Goal: Task Accomplishment & Management: Use online tool/utility

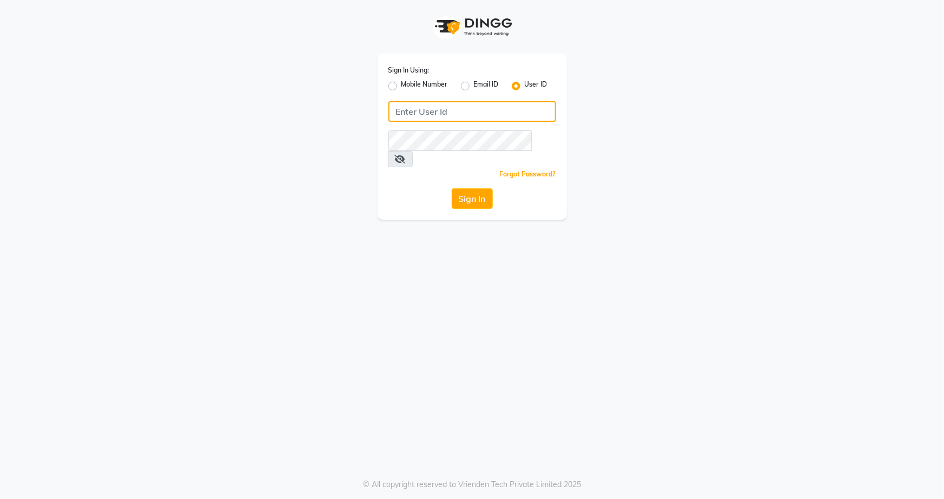
type input "snehasmakeup"
click at [470, 171] on div "Sign In Using: Mobile Number Email ID User ID snehasmakeup Remember me Forgot P…" at bounding box center [472, 137] width 189 height 166
click at [469, 188] on button "Sign In" at bounding box center [472, 198] width 41 height 21
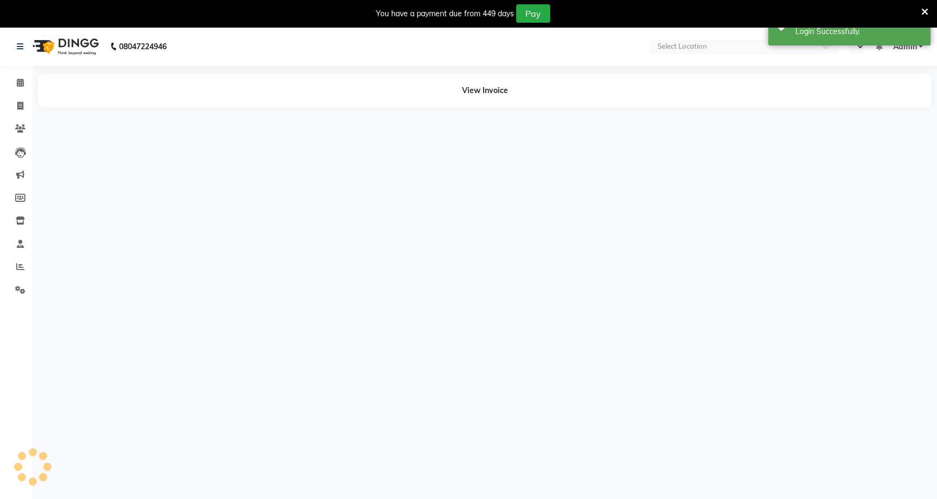
select select "en"
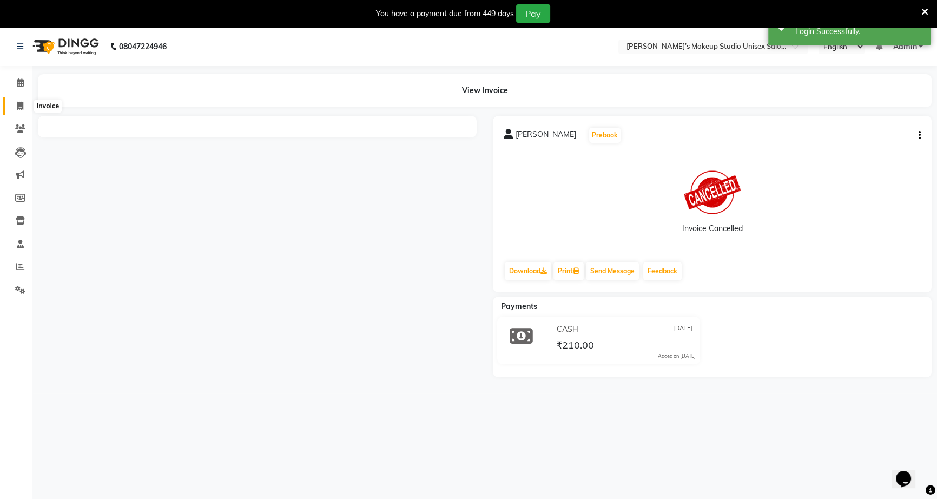
click at [13, 102] on span at bounding box center [20, 106] width 19 height 12
select select "service"
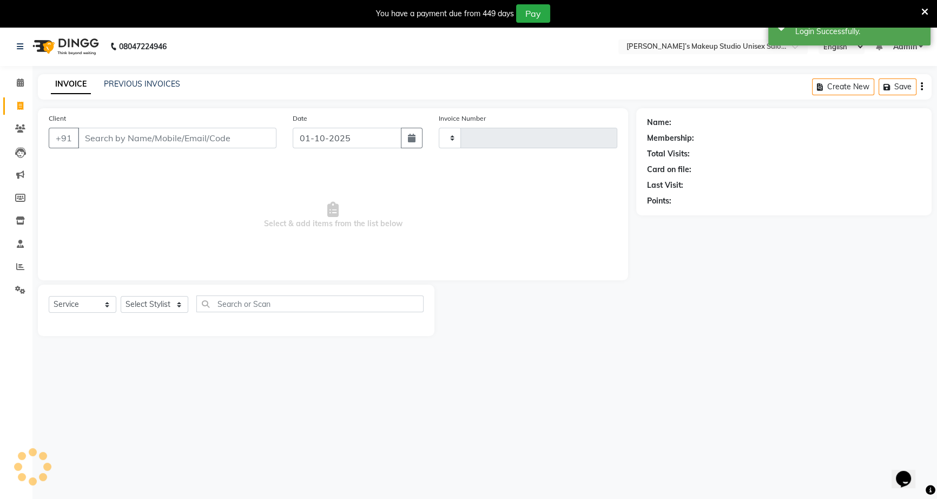
type input "1239"
select select "6543"
click at [136, 133] on input "Client" at bounding box center [177, 138] width 199 height 21
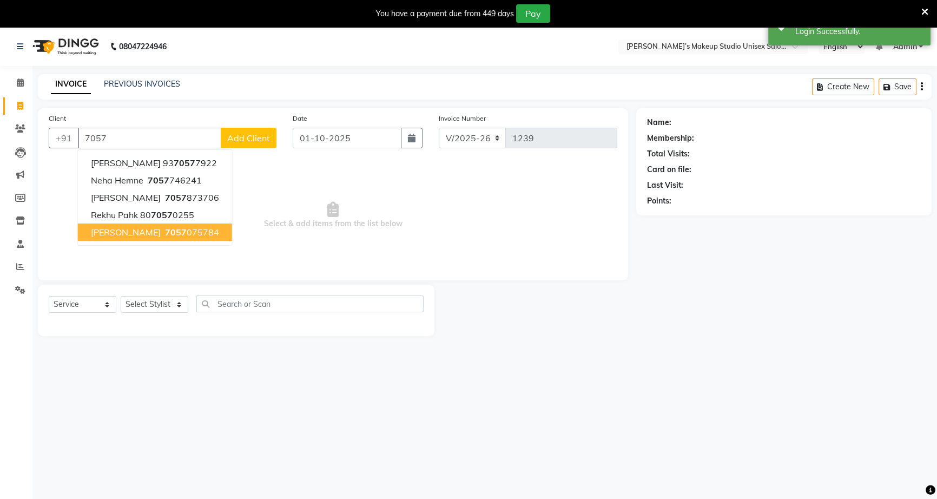
click at [134, 236] on span "[PERSON_NAME]" at bounding box center [126, 232] width 70 height 11
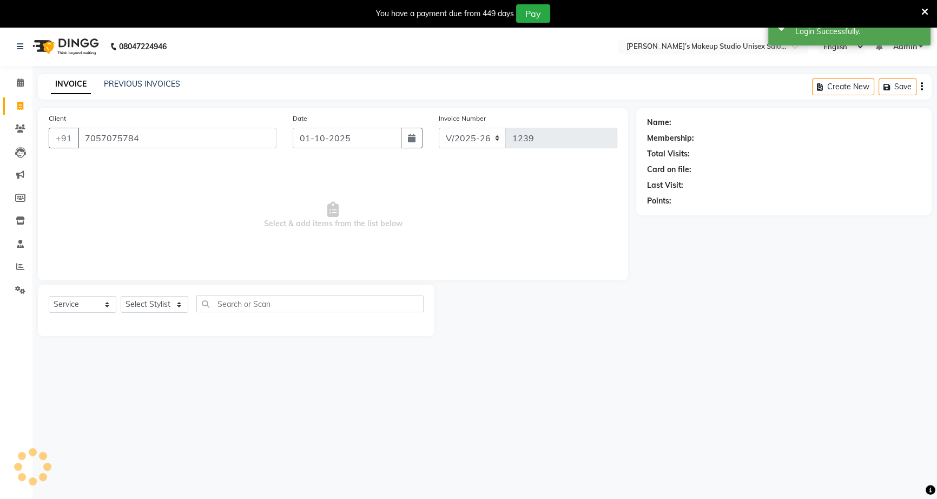
type input "7057075784"
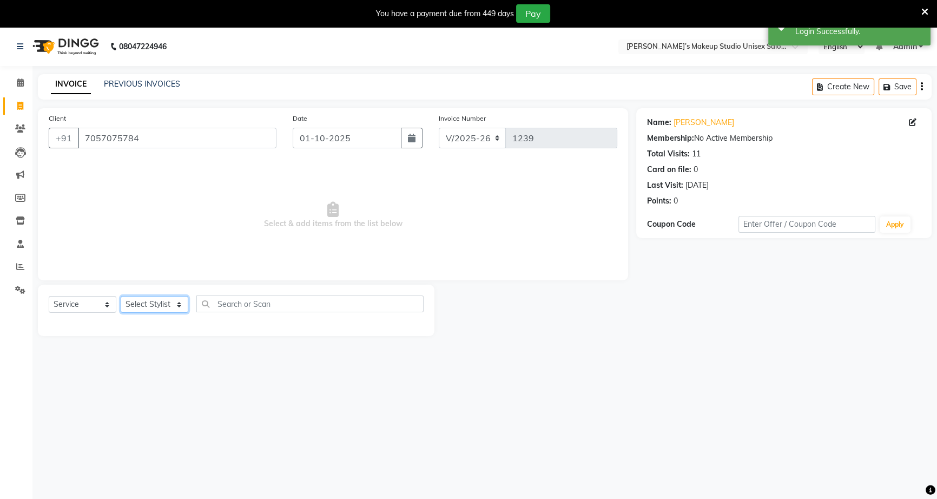
click at [136, 303] on select "Select Stylist [PERSON_NAME] [PERSON_NAME] [PERSON_NAME] [PERSON_NAME] rekha sn…" at bounding box center [155, 304] width 68 height 17
select select "89140"
click at [121, 296] on select "Select Stylist [PERSON_NAME] [PERSON_NAME] [PERSON_NAME] [PERSON_NAME] rekha sn…" at bounding box center [155, 304] width 68 height 17
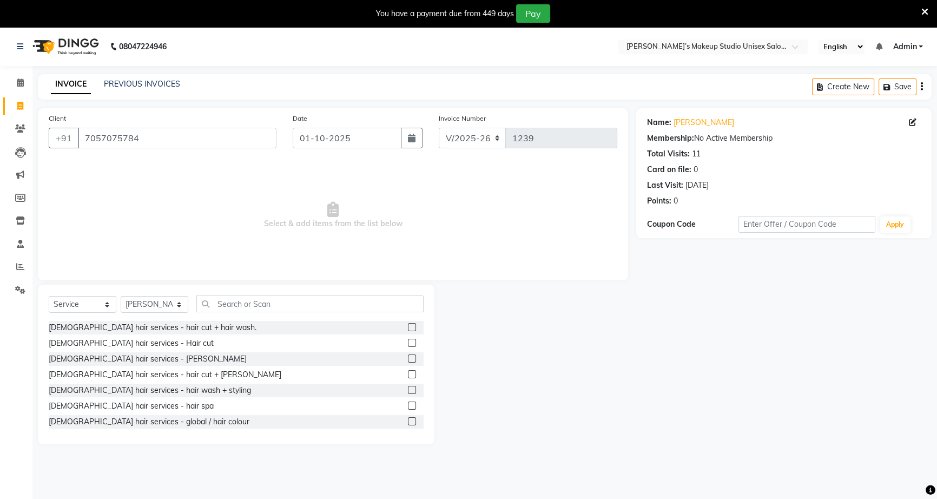
click at [408, 355] on label at bounding box center [412, 359] width 8 height 8
click at [408, 356] on input "checkbox" at bounding box center [411, 359] width 7 height 7
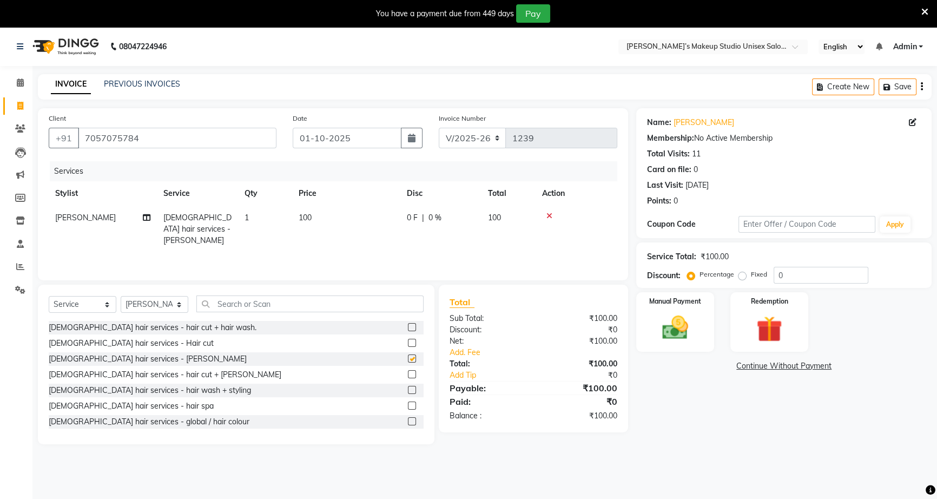
checkbox input "false"
click at [416, 216] on span "0 F" at bounding box center [412, 217] width 11 height 11
select select "89140"
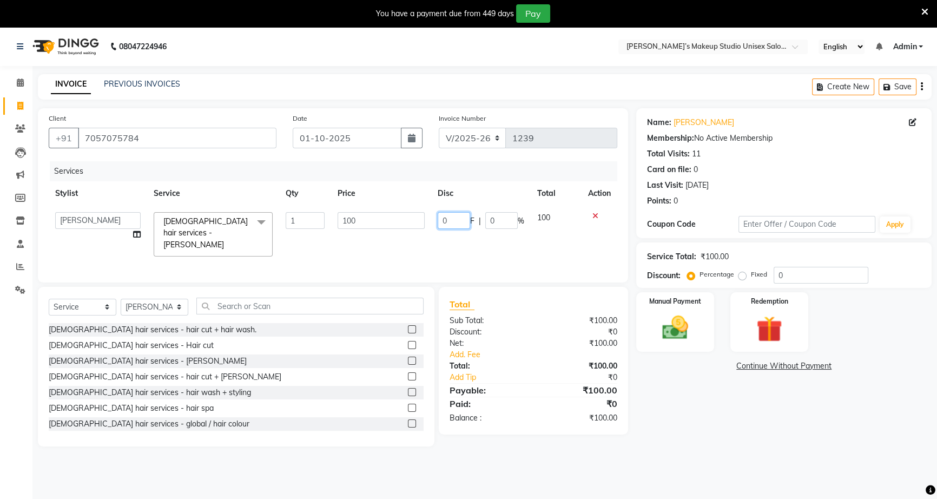
click at [438, 217] on input "0" at bounding box center [454, 220] width 32 height 17
type input "40"
click at [664, 329] on img at bounding box center [676, 327] width 44 height 31
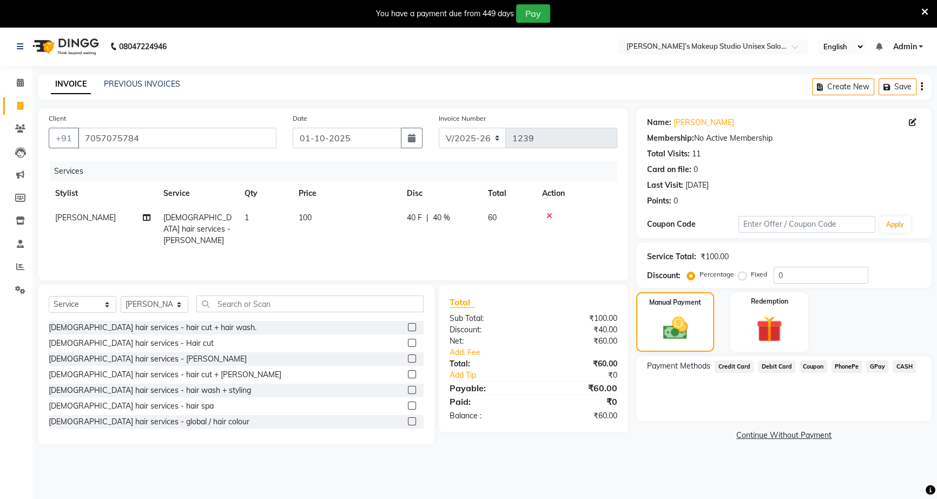
click at [907, 367] on span "CASH" at bounding box center [904, 366] width 23 height 12
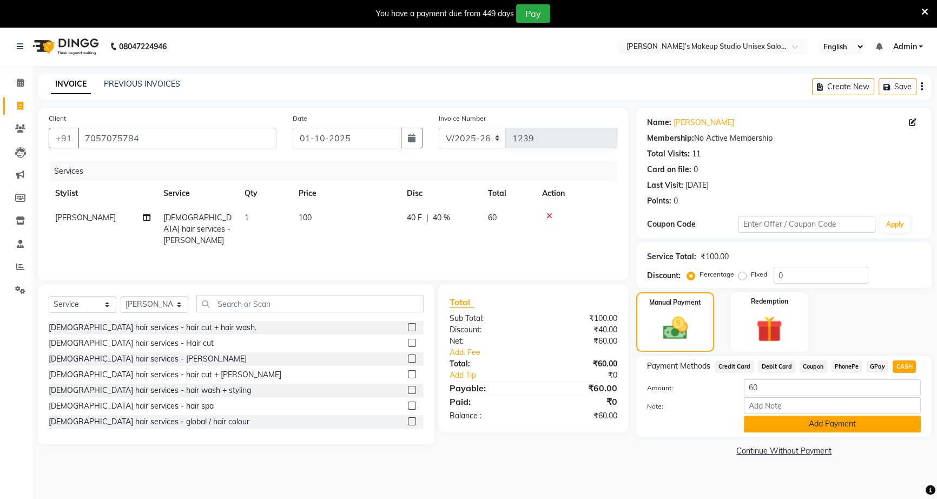
click at [879, 428] on button "Add Payment" at bounding box center [832, 424] width 177 height 17
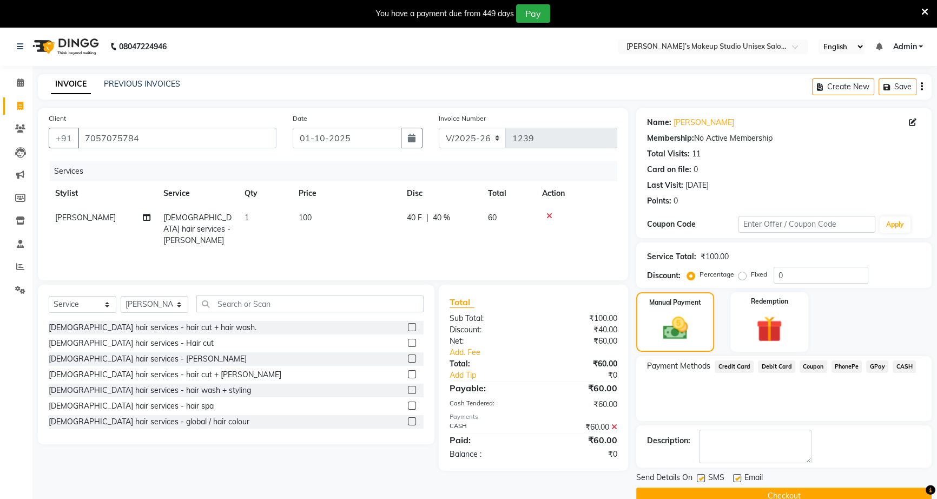
drag, startPoint x: 865, startPoint y: 481, endPoint x: 864, endPoint y: 488, distance: 6.7
click at [864, 488] on div "Send Details On SMS Email Checkout" at bounding box center [784, 488] width 296 height 32
click at [864, 488] on button "Checkout" at bounding box center [784, 496] width 296 height 17
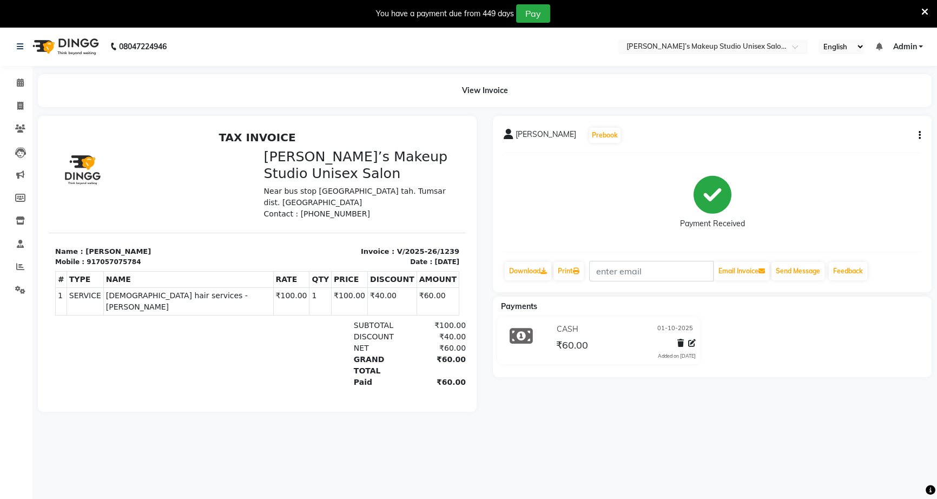
click at [926, 5] on div at bounding box center [925, 13] width 7 height 18
